Goal: Task Accomplishment & Management: Manage account settings

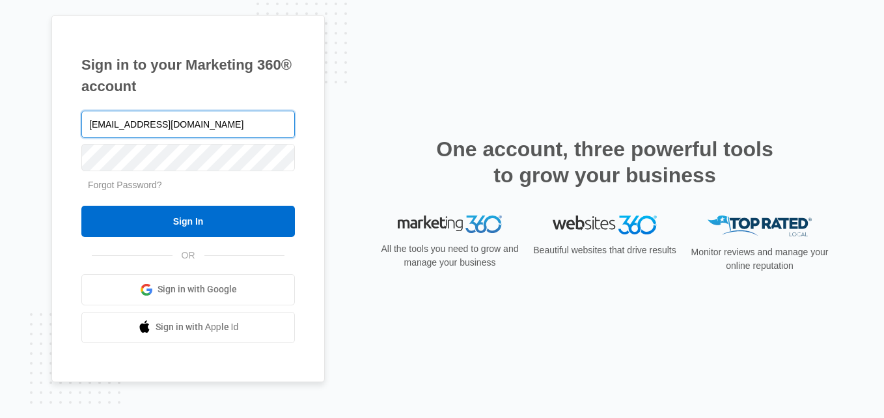
type input "[EMAIL_ADDRESS][DOMAIN_NAME]"
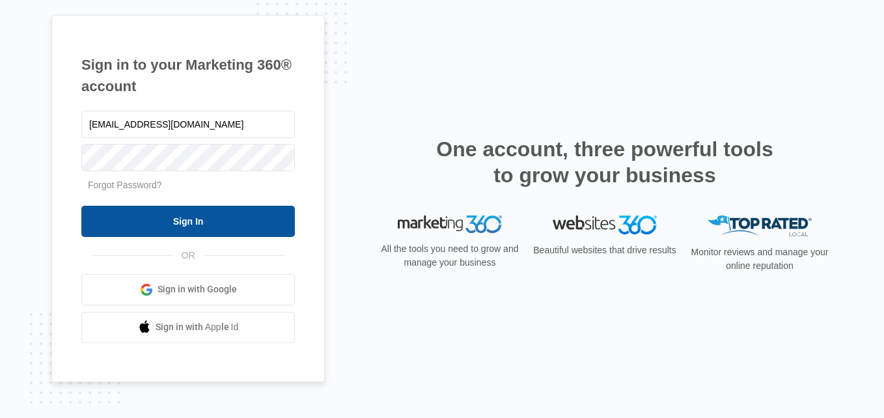
click at [201, 217] on input "Sign In" at bounding box center [188, 221] width 214 height 31
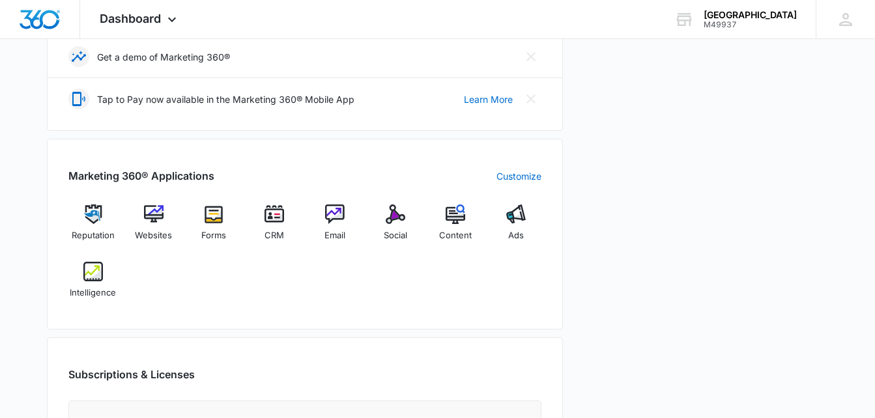
scroll to position [481, 0]
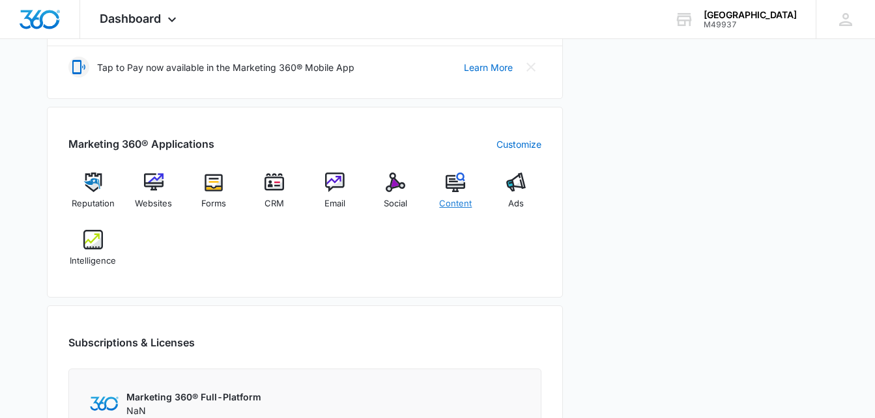
click at [453, 191] on img at bounding box center [455, 183] width 20 height 20
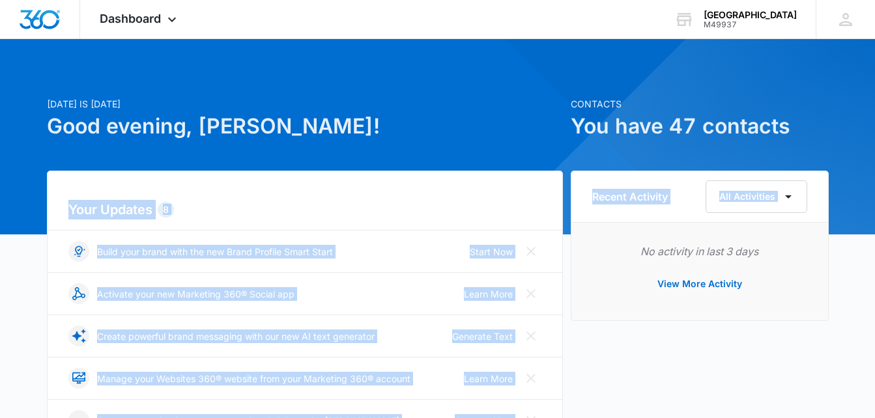
drag, startPoint x: 565, startPoint y: 225, endPoint x: 570, endPoint y: 241, distance: 17.1
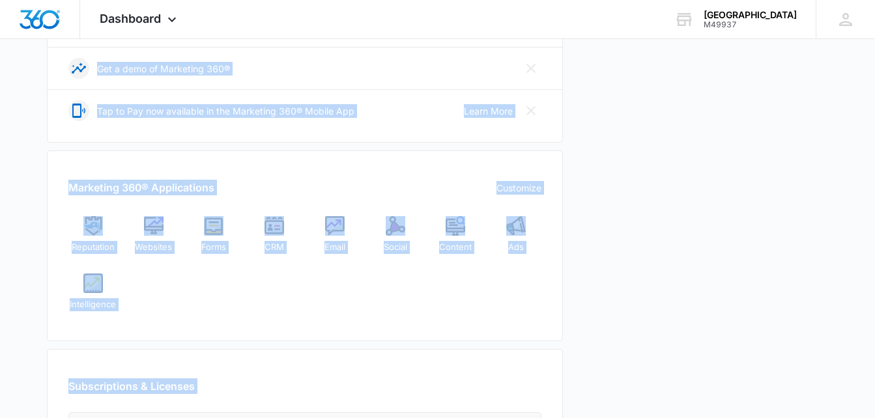
scroll to position [439, 0]
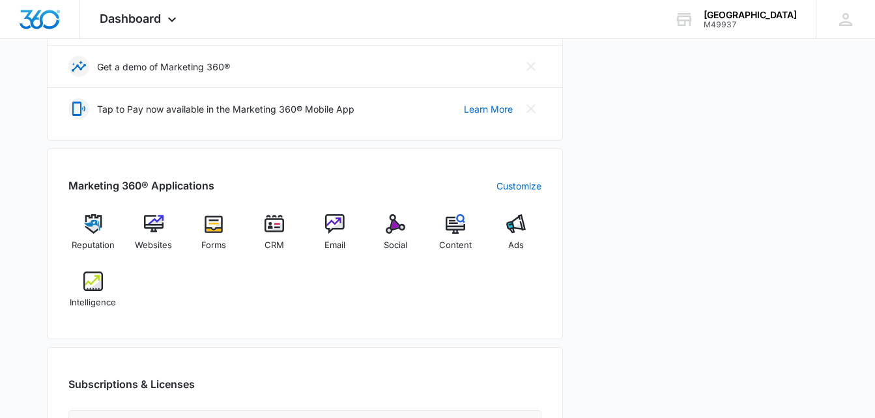
click at [596, 300] on div "Recent Activity All Activities No activity in last 3 days View More Activity" at bounding box center [699, 121] width 258 height 778
click at [156, 226] on img at bounding box center [154, 224] width 20 height 20
